Goal: Task Accomplishment & Management: Manage account settings

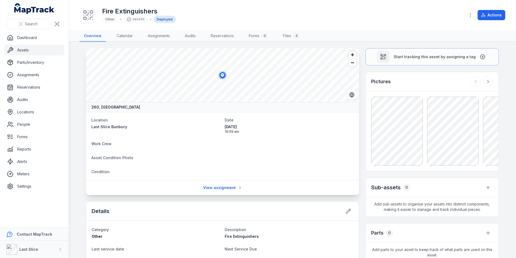
click at [29, 49] on link "Assets" at bounding box center [34, 50] width 60 height 11
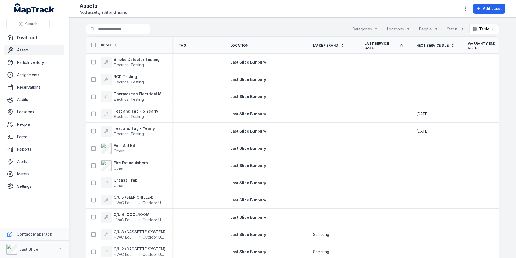
click at [359, 28] on div "Categories" at bounding box center [365, 29] width 33 height 10
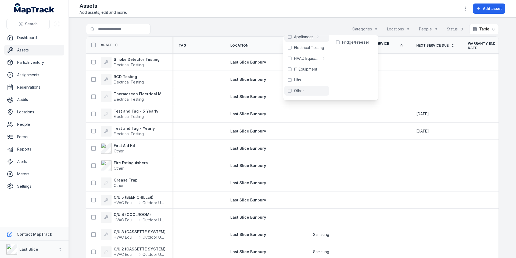
scroll to position [12, 0]
click at [302, 85] on span "Other" at bounding box center [299, 83] width 10 height 5
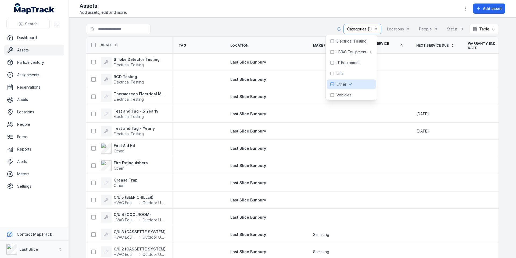
click at [251, 29] on div "**********" at bounding box center [292, 30] width 413 height 12
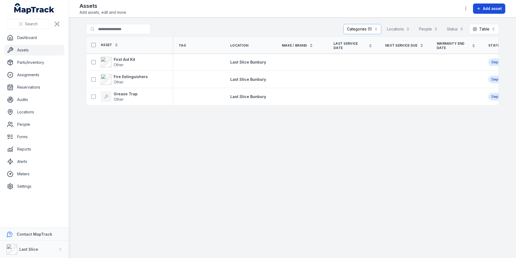
click at [482, 11] on button "Add asset" at bounding box center [489, 8] width 32 height 10
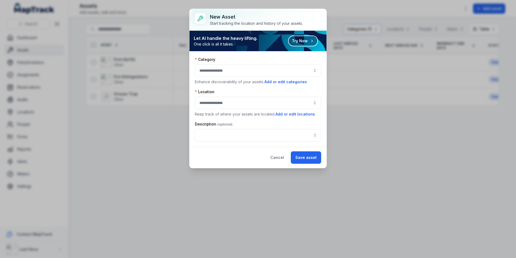
click at [219, 73] on div at bounding box center [258, 70] width 126 height 12
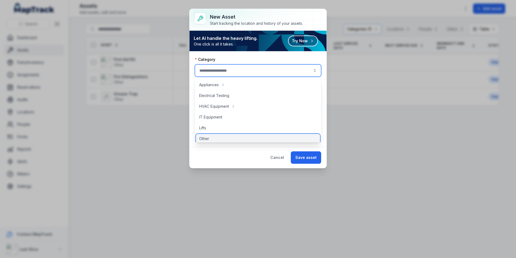
click at [212, 138] on div "Other" at bounding box center [258, 139] width 124 height 10
type input "*****"
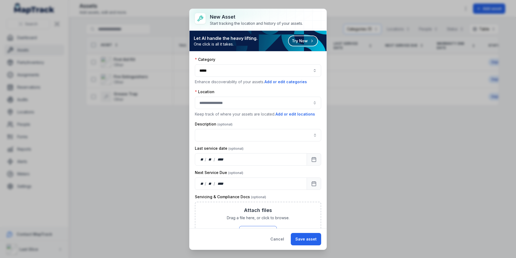
click at [222, 104] on div at bounding box center [258, 103] width 126 height 12
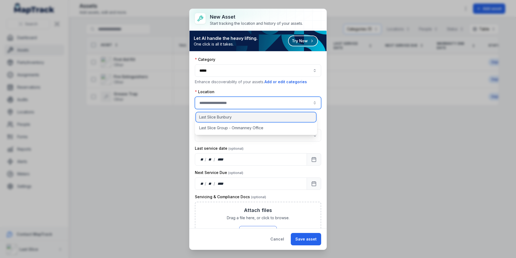
click at [217, 118] on span "Last Slice Bunbury" at bounding box center [215, 116] width 33 height 5
type input "**********"
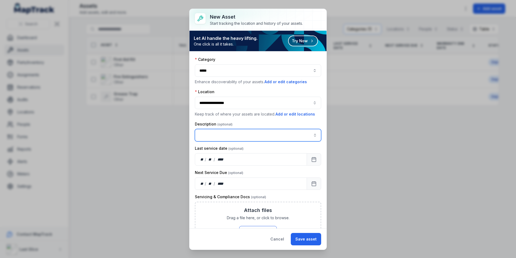
click at [216, 135] on input "asset-add:description-label" at bounding box center [258, 135] width 126 height 12
click at [217, 150] on span "" Fire Blankets "" at bounding box center [215, 149] width 29 height 5
type input "**********"
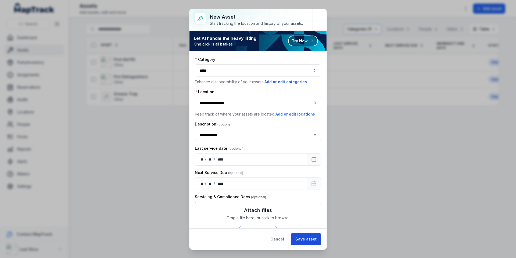
click at [307, 236] on button "Save asset" at bounding box center [306, 239] width 30 height 12
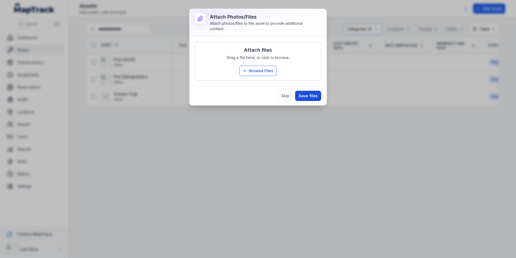
click at [306, 95] on button "Save files" at bounding box center [308, 96] width 26 height 10
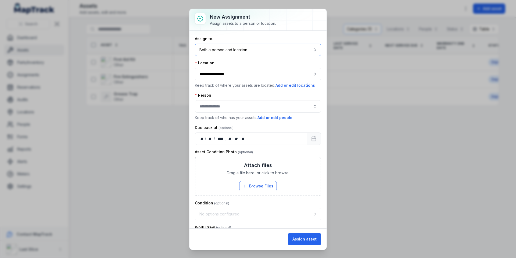
click at [244, 52] on button "Both a person and location ****" at bounding box center [258, 50] width 126 height 12
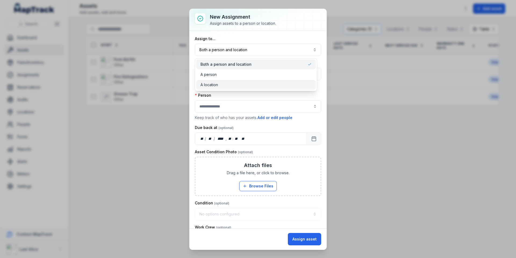
click at [227, 84] on div "A location" at bounding box center [256, 84] width 111 height 5
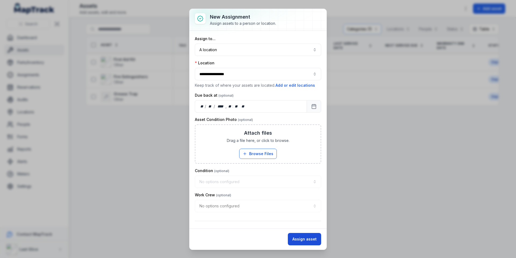
click at [306, 236] on button "Assign asset" at bounding box center [304, 239] width 33 height 12
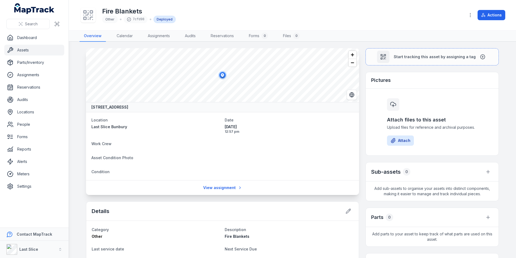
click at [35, 50] on link "Assets" at bounding box center [34, 50] width 60 height 11
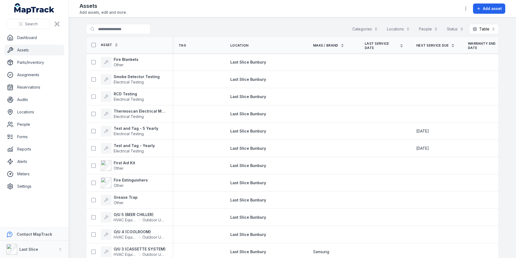
click at [364, 28] on div "Categories" at bounding box center [365, 29] width 33 height 10
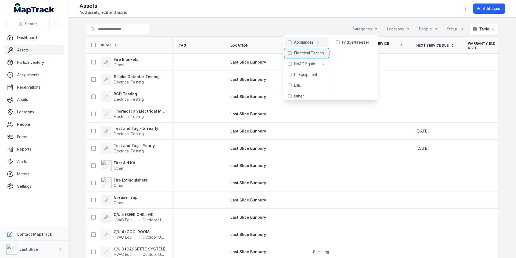
click at [314, 52] on span "Electrical Testing" at bounding box center [309, 52] width 30 height 5
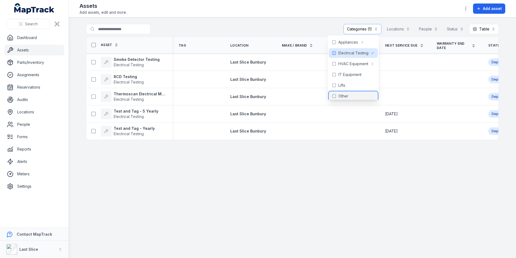
click at [338, 95] on div "Other" at bounding box center [353, 96] width 49 height 10
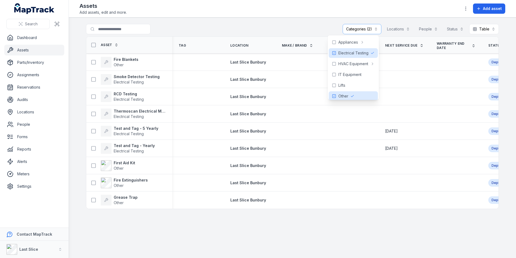
click at [177, 240] on main "**********" at bounding box center [292, 137] width 447 height 240
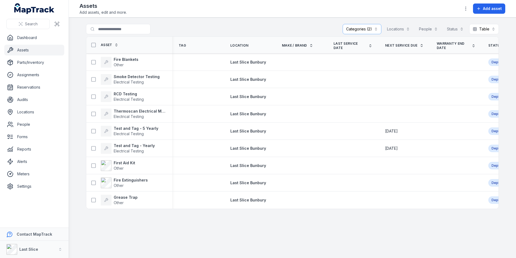
click at [31, 51] on link "Assets" at bounding box center [34, 50] width 60 height 11
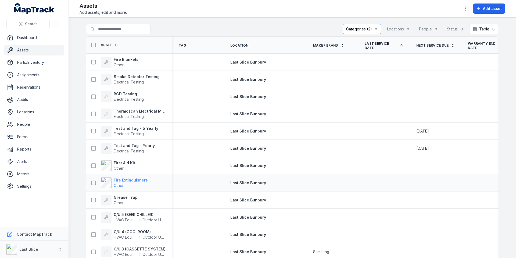
click at [129, 180] on strong "Fire Extinguishers" at bounding box center [131, 179] width 34 height 5
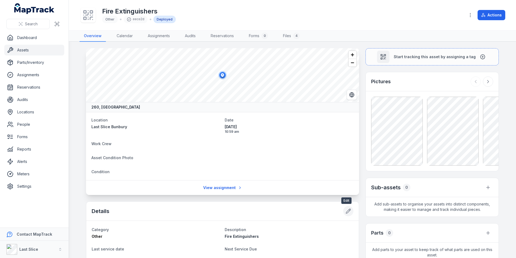
click at [348, 211] on icon at bounding box center [348, 210] width 5 height 5
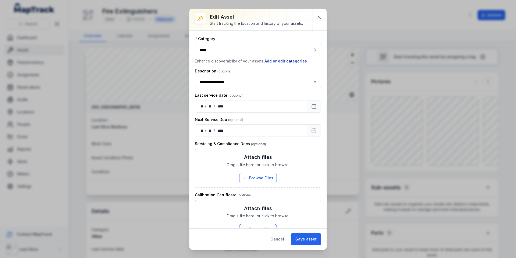
click at [296, 60] on button "Add or edit categories" at bounding box center [285, 61] width 43 height 6
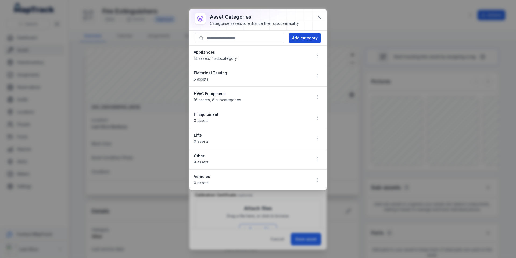
click at [304, 39] on button "Add category" at bounding box center [305, 38] width 33 height 10
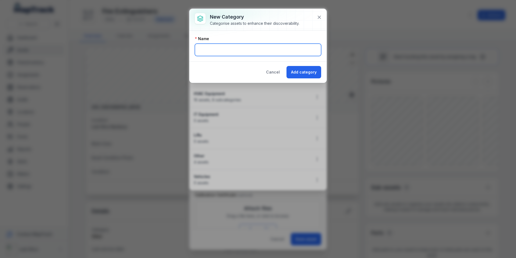
click at [225, 54] on input "text" at bounding box center [258, 50] width 126 height 12
type input "**********"
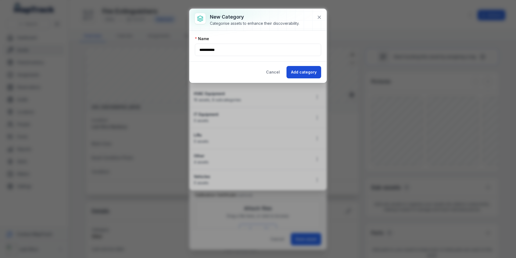
click at [300, 67] on button "Add category" at bounding box center [304, 72] width 35 height 12
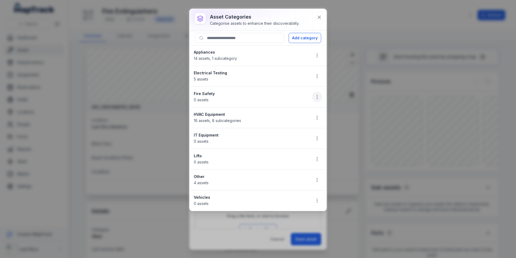
click at [321, 95] on button "button" at bounding box center [317, 97] width 10 height 10
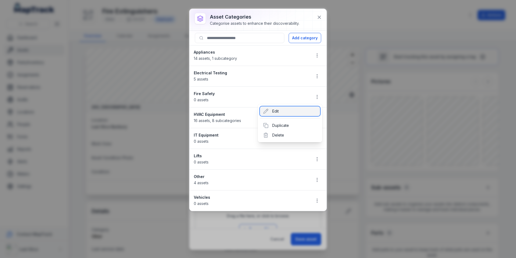
click at [294, 113] on div "Edit" at bounding box center [290, 111] width 60 height 10
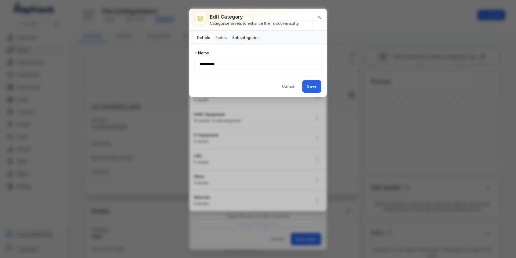
click at [256, 40] on button "Subcategories" at bounding box center [246, 38] width 32 height 10
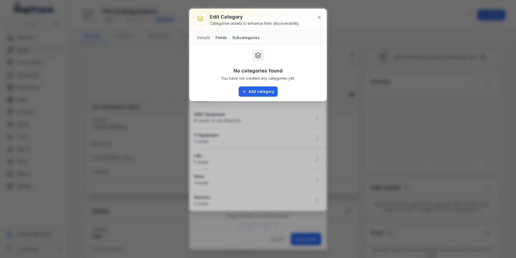
click at [224, 40] on button "Fields" at bounding box center [221, 38] width 16 height 10
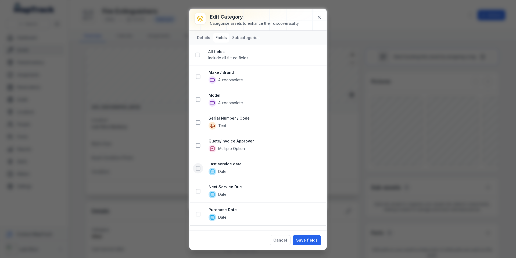
click at [198, 169] on icon at bounding box center [197, 167] width 5 height 5
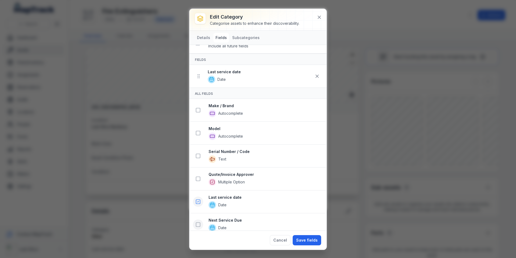
scroll to position [12, 0]
click at [198, 225] on icon at bounding box center [197, 223] width 5 height 5
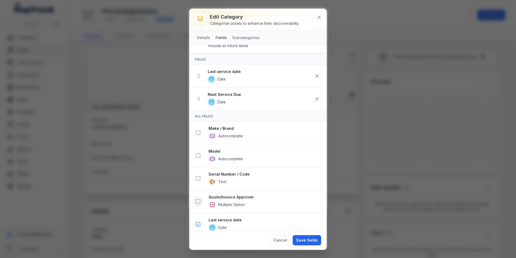
click at [199, 202] on icon at bounding box center [197, 200] width 5 height 5
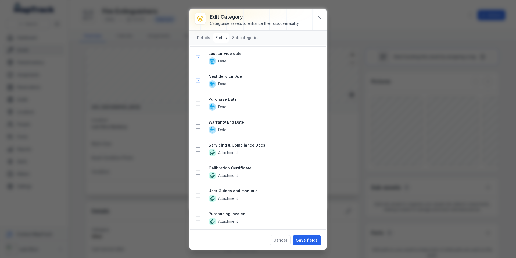
scroll to position [205, 0]
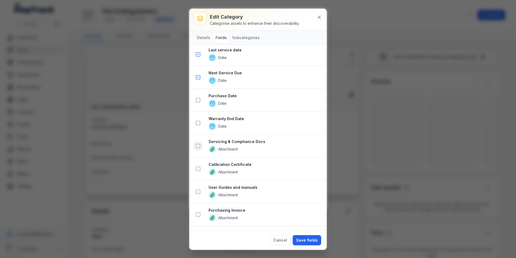
click at [199, 146] on icon at bounding box center [197, 145] width 5 height 5
click at [302, 240] on button "Save fields" at bounding box center [307, 240] width 29 height 10
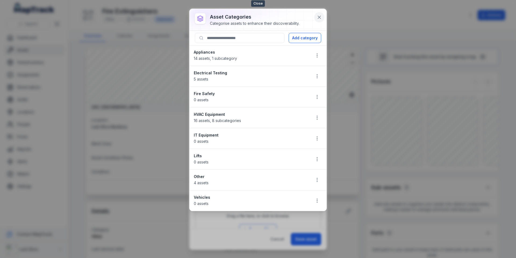
click at [324, 16] on button at bounding box center [319, 17] width 10 height 10
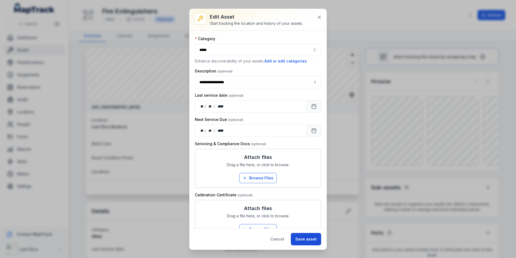
click at [313, 238] on button "Save asset" at bounding box center [306, 239] width 30 height 12
